Goal: Navigation & Orientation: Find specific page/section

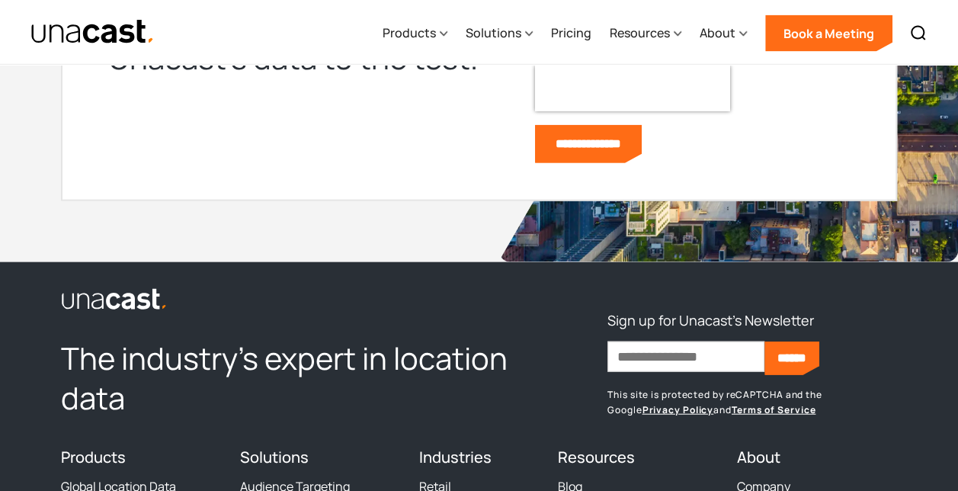
scroll to position [4848, 0]
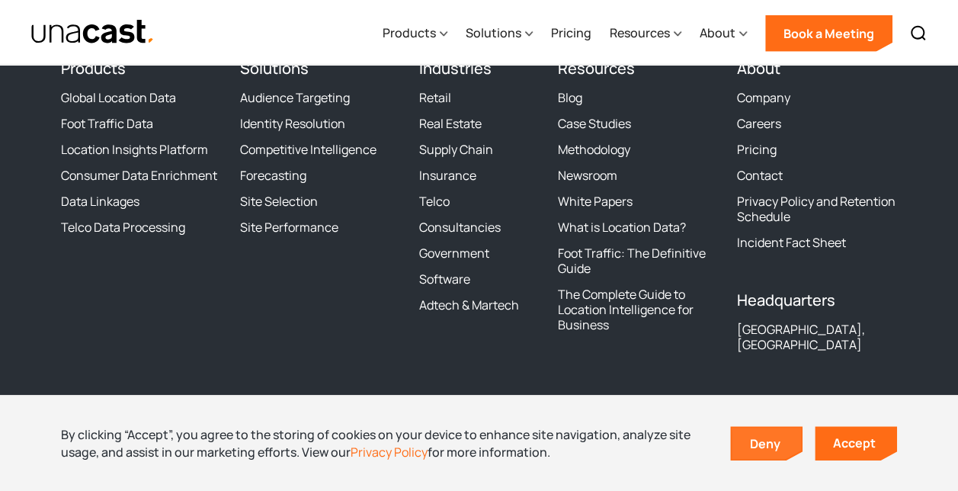
click at [774, 448] on link "Deny" at bounding box center [766, 443] width 70 height 32
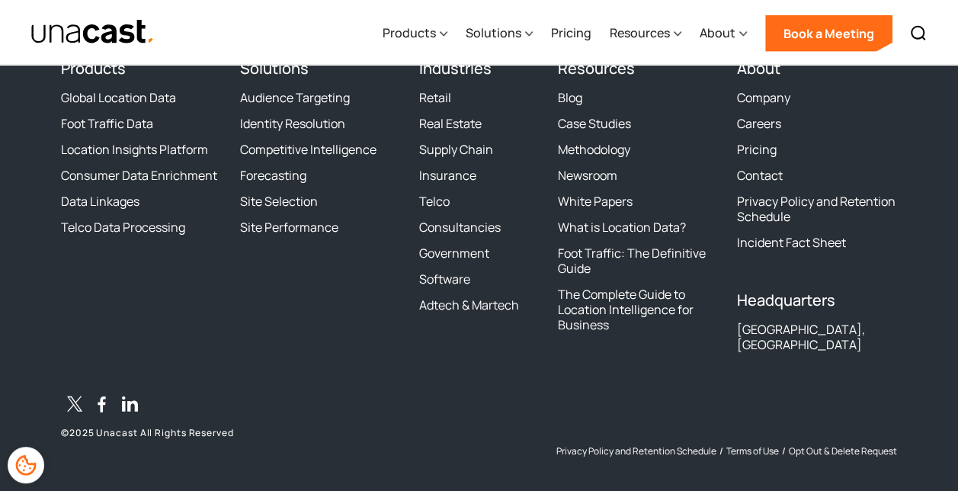
click at [769, 331] on div "[GEOGRAPHIC_DATA], [GEOGRAPHIC_DATA]" at bounding box center [816, 336] width 161 height 30
click at [603, 393] on div "Privacy Policy and Retention Schedule / Terms of Use / Opt Out & Delete Request" at bounding box center [657, 425] width 478 height 64
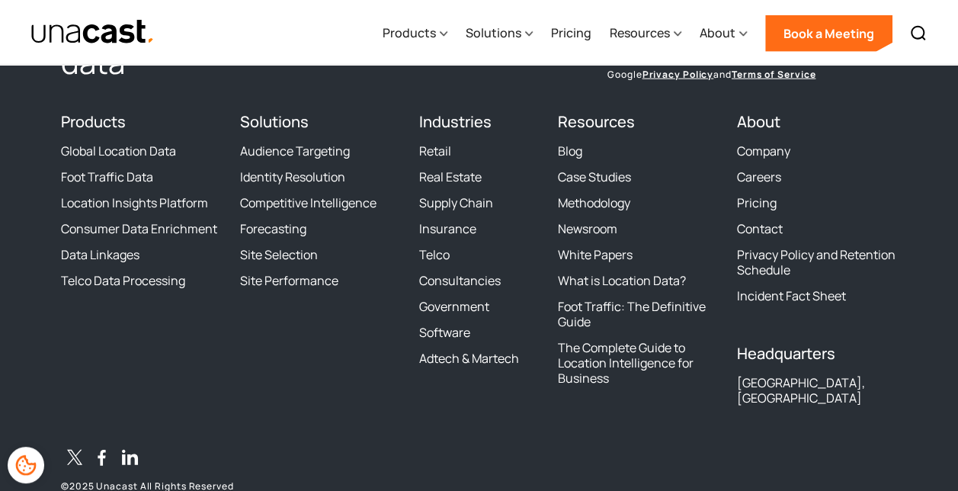
scroll to position [4770, 0]
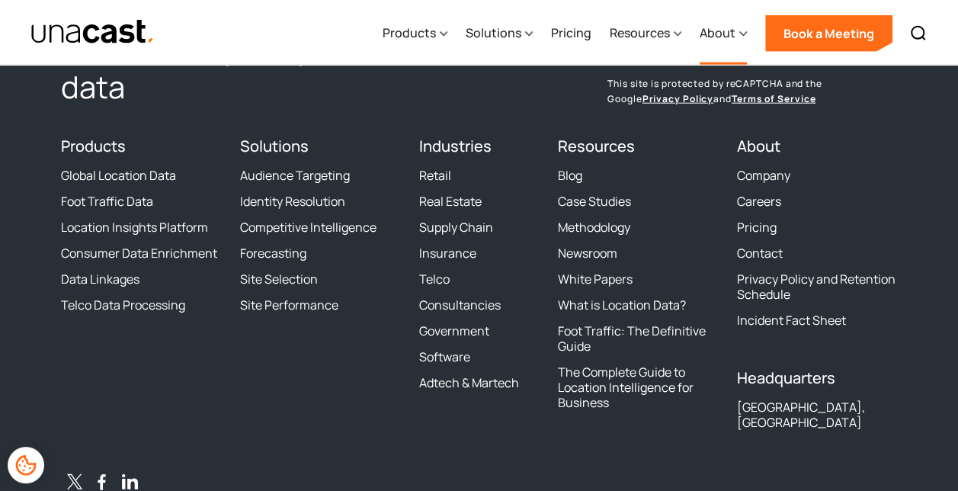
click at [719, 35] on div "About" at bounding box center [717, 33] width 36 height 18
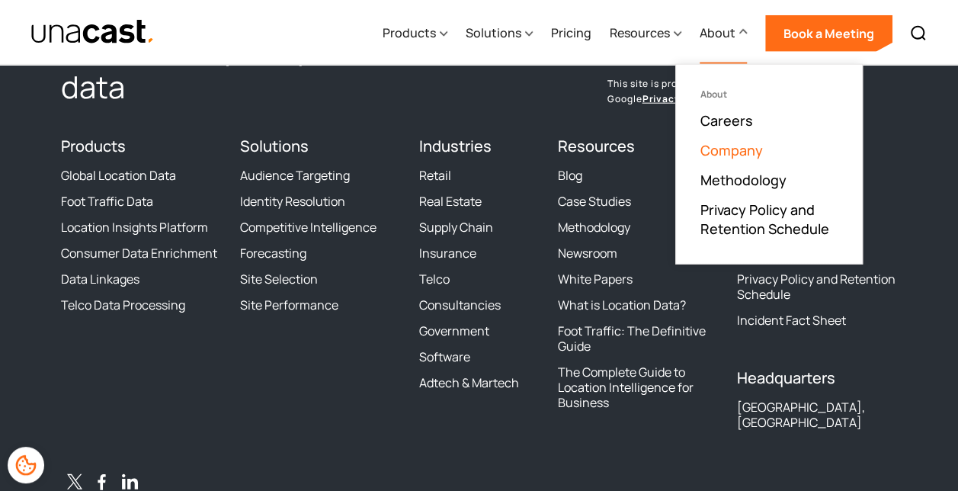
click at [727, 150] on link "Company" at bounding box center [731, 150] width 62 height 18
